Goal: Book appointment/travel/reservation

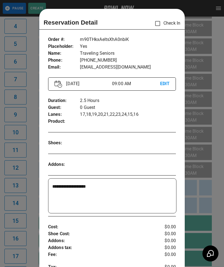
scroll to position [9, 0]
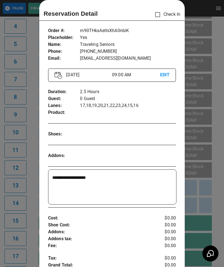
click at [87, 230] on p "Addons :" at bounding box center [101, 232] width 106 height 7
click at [28, 199] on div at bounding box center [112, 133] width 224 height 267
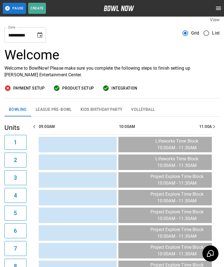
scroll to position [0, 0]
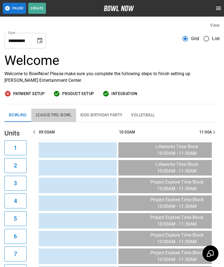
click at [48, 117] on button "League Pre-Bowl" at bounding box center [53, 115] width 45 height 13
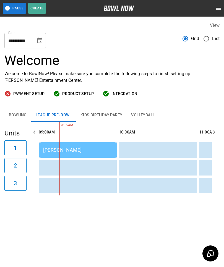
click at [95, 149] on div "[PERSON_NAME]" at bounding box center [78, 150] width 70 height 6
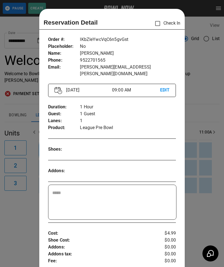
scroll to position [9, 0]
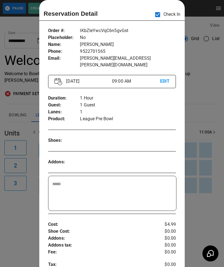
click at [11, 212] on div at bounding box center [112, 133] width 224 height 267
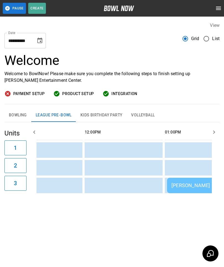
scroll to position [0, 176]
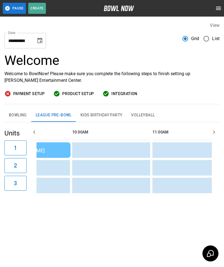
click at [19, 116] on button "Bowling" at bounding box center [17, 115] width 27 height 13
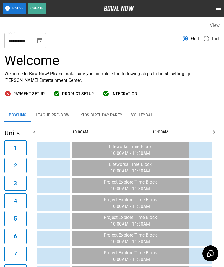
click at [48, 115] on button "League Pre-Bowl" at bounding box center [53, 115] width 45 height 13
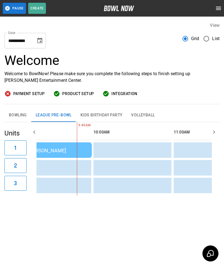
scroll to position [0, 20]
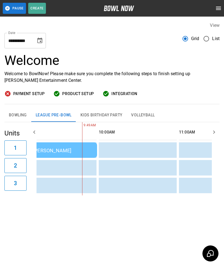
click at [114, 178] on td "sticky table" at bounding box center [108, 185] width 18 height 15
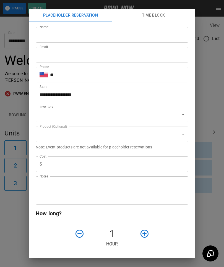
type input "**********"
click at [17, 218] on div "**********" at bounding box center [112, 133] width 224 height 267
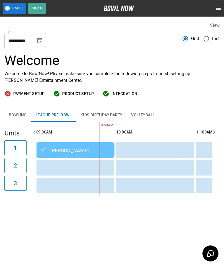
scroll to position [0, 3]
click at [15, 114] on button "Bowling" at bounding box center [17, 115] width 27 height 13
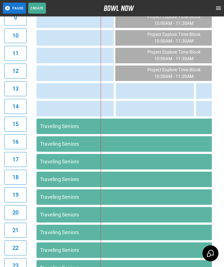
scroll to position [272, 0]
click at [38, 227] on td "Traveling Seniors" at bounding box center [136, 232] width 200 height 15
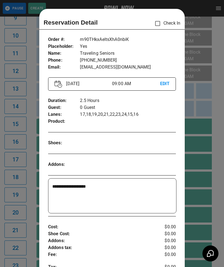
scroll to position [9, 0]
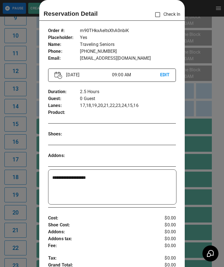
click at [19, 238] on div at bounding box center [112, 133] width 224 height 267
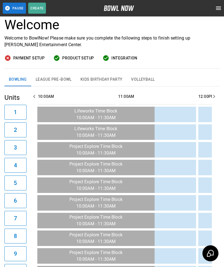
scroll to position [0, 0]
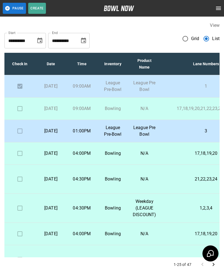
click at [124, 118] on td "Bowling" at bounding box center [112, 109] width 31 height 22
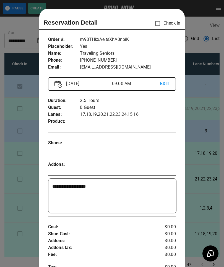
scroll to position [9, 0]
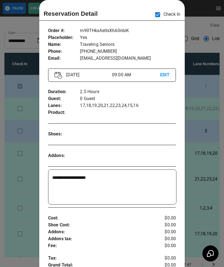
click at [9, 246] on div at bounding box center [112, 133] width 224 height 267
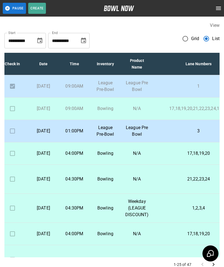
scroll to position [0, 8]
